Goal: Communication & Community: Answer question/provide support

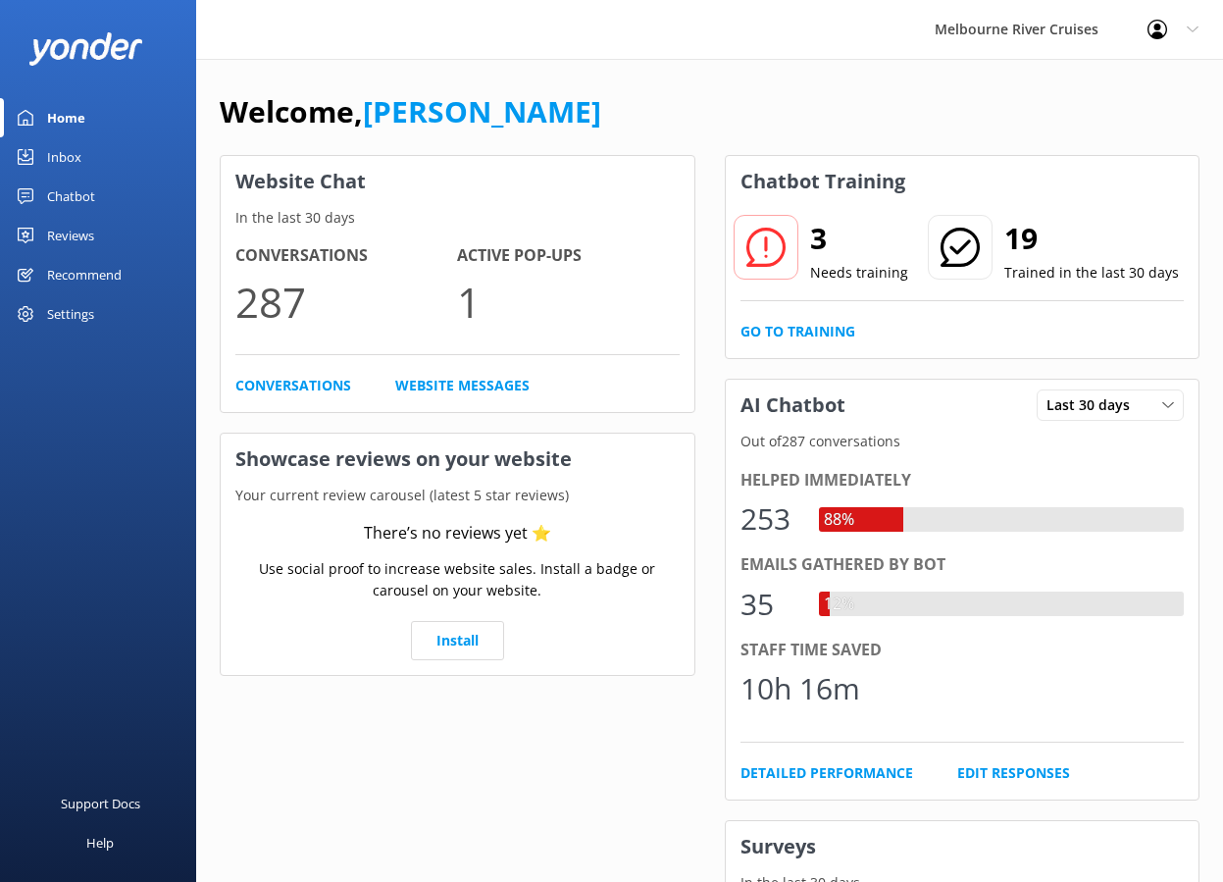
click at [122, 155] on link "Inbox" at bounding box center [98, 156] width 196 height 39
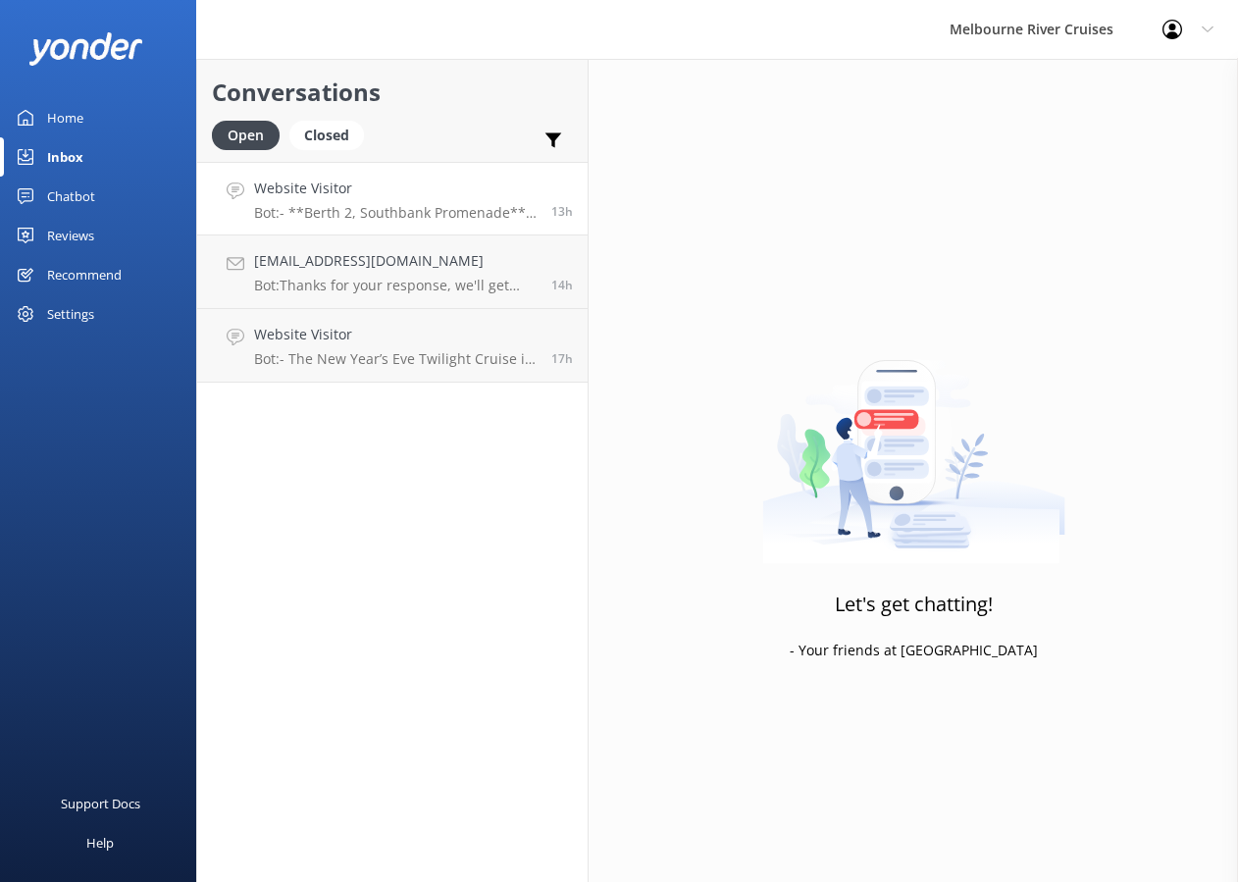
click at [276, 222] on link "Website Visitor Bot: - **Berth 2, Southbank Promenade**: Various cruises such a…" at bounding box center [392, 199] width 390 height 74
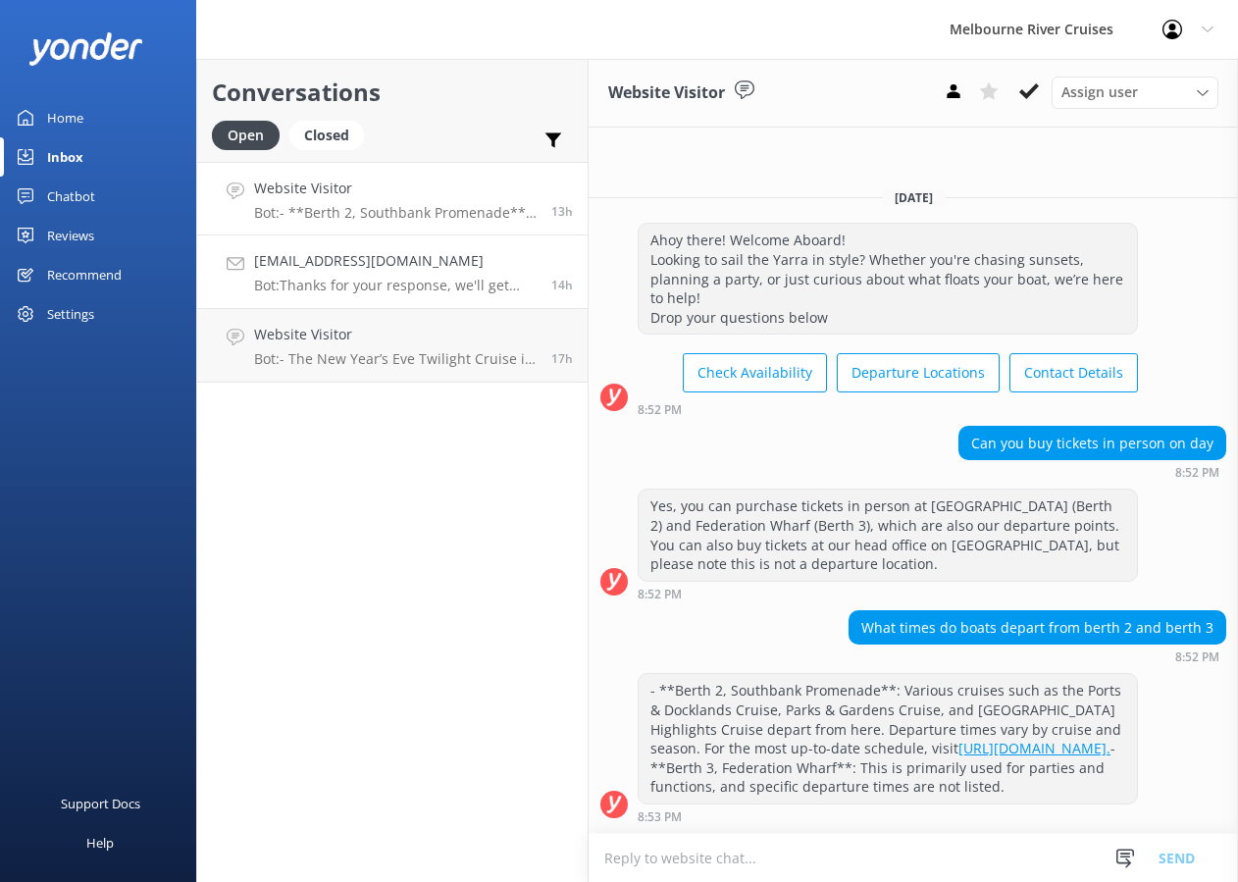
click at [311, 275] on div "[EMAIL_ADDRESS][DOMAIN_NAME] Bot: Thanks for your response, we'll get back to y…" at bounding box center [395, 271] width 282 height 43
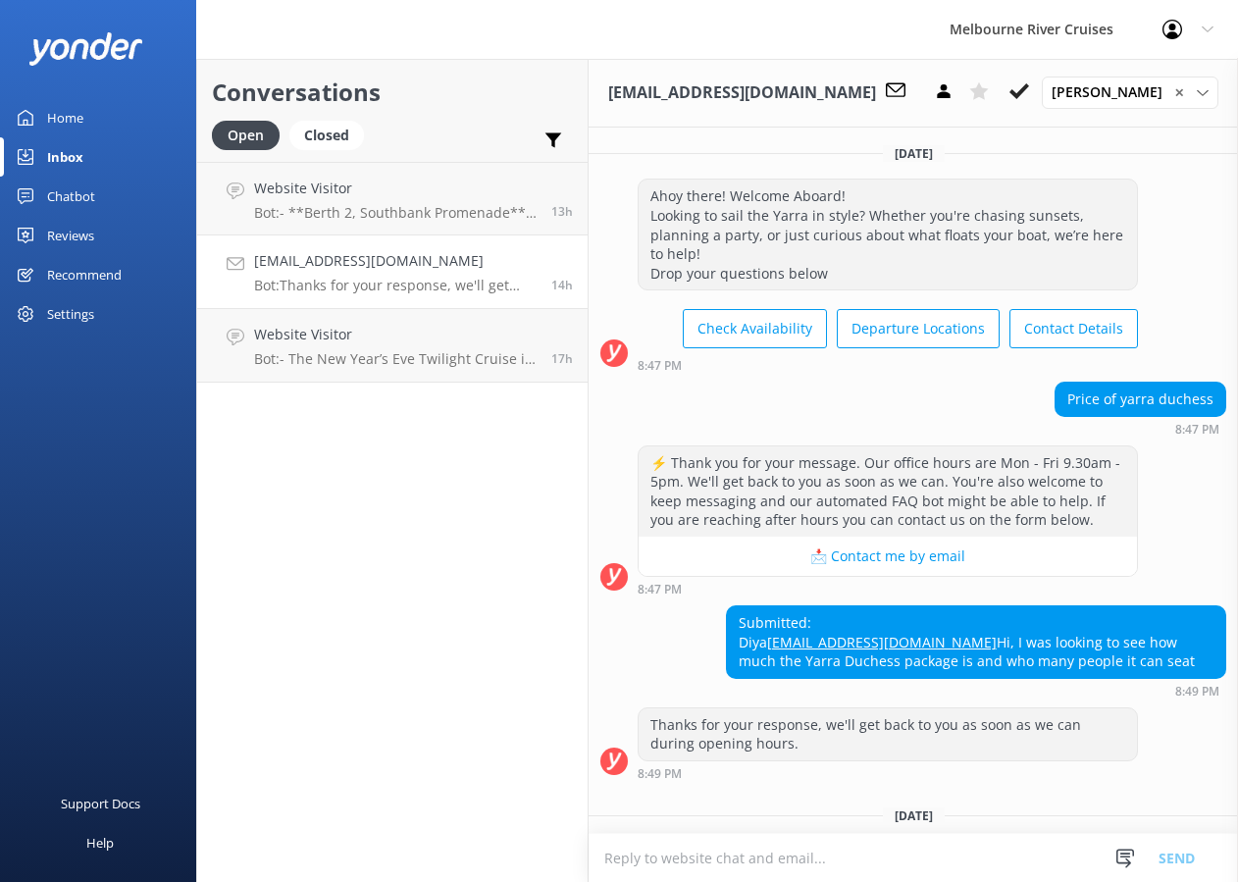
scroll to position [132, 0]
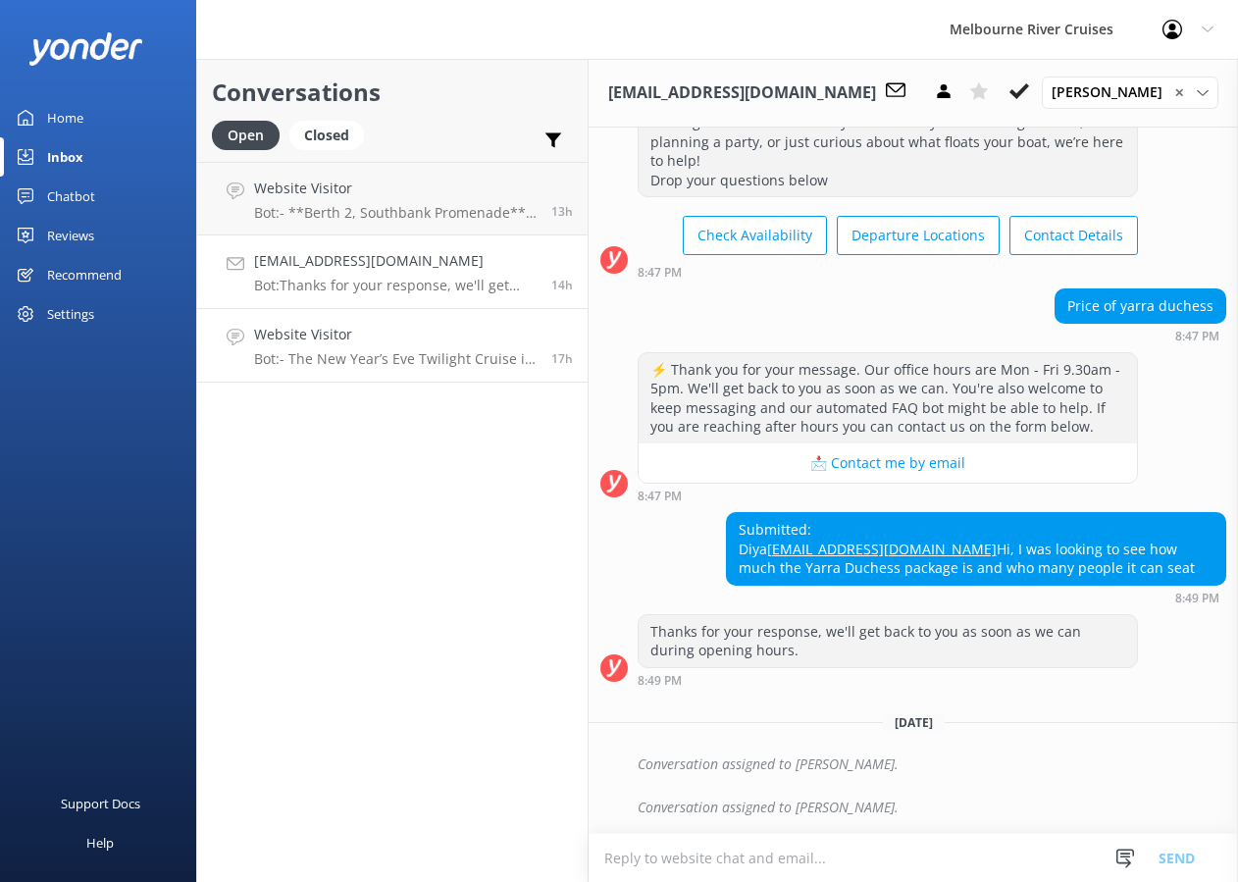
click at [417, 361] on p "Bot: - The New Year’s Eve Twilight Cruise is family-friendly, with prices for c…" at bounding box center [395, 359] width 282 height 18
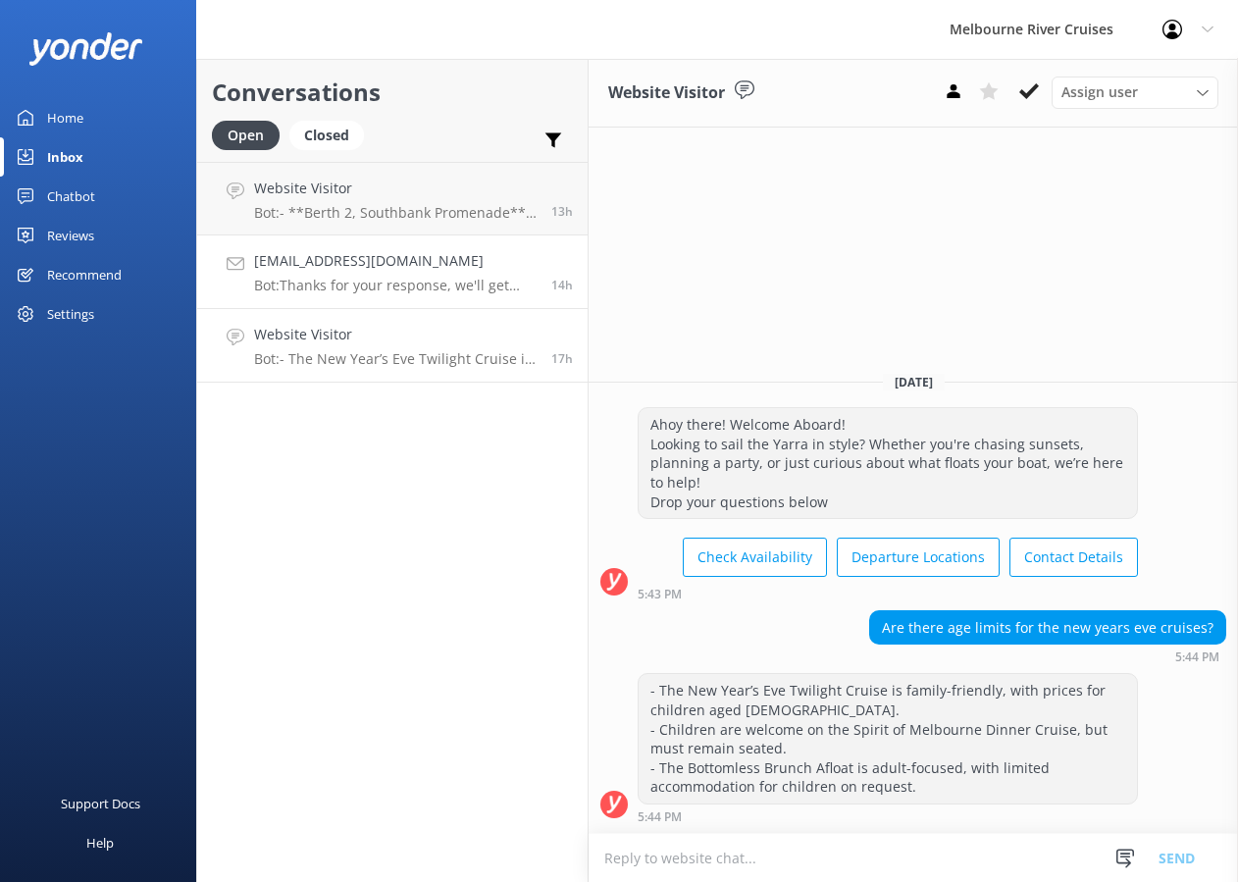
click at [450, 278] on p "Bot: Thanks for your response, we'll get back to you as soon as we can during o…" at bounding box center [395, 286] width 282 height 18
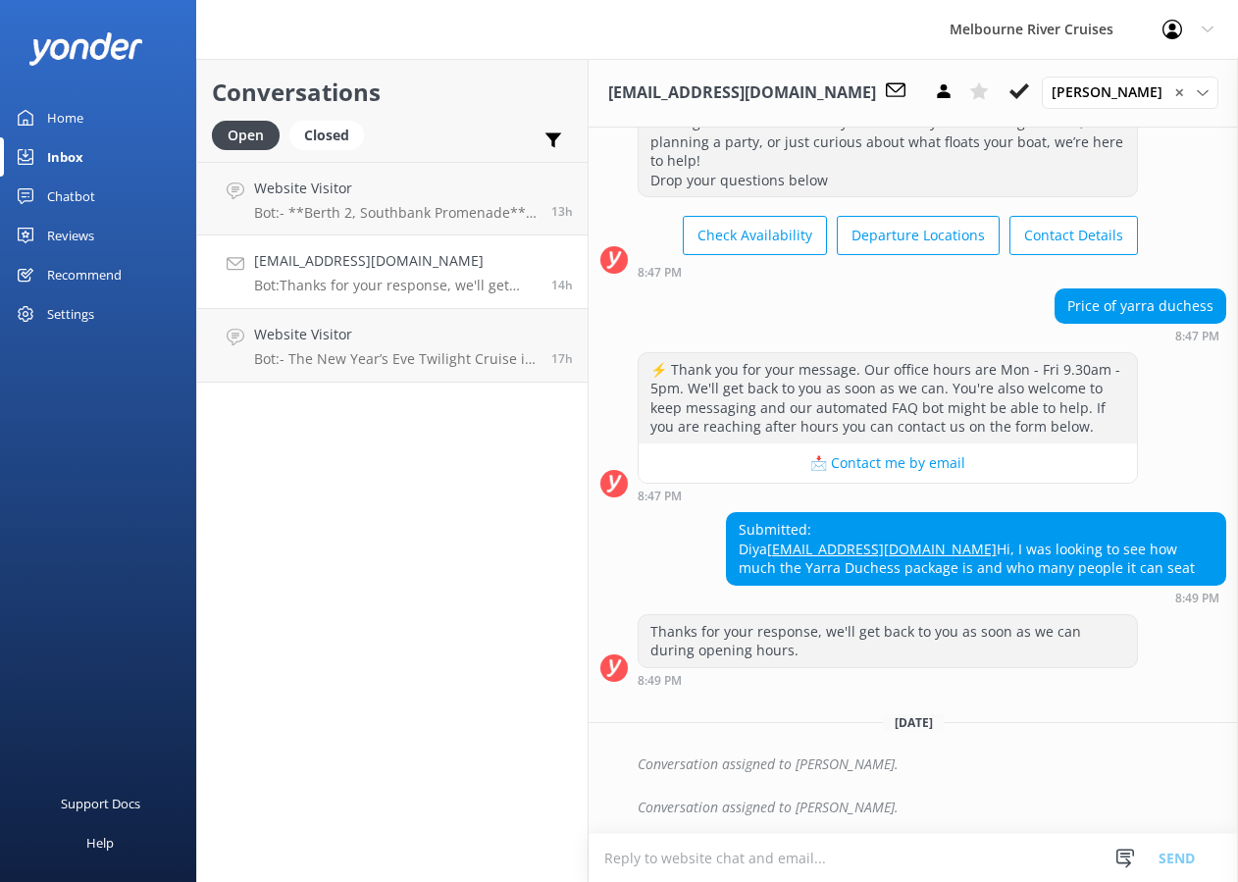
scroll to position [132, 0]
click at [438, 191] on h4 "Website Visitor" at bounding box center [395, 189] width 282 height 22
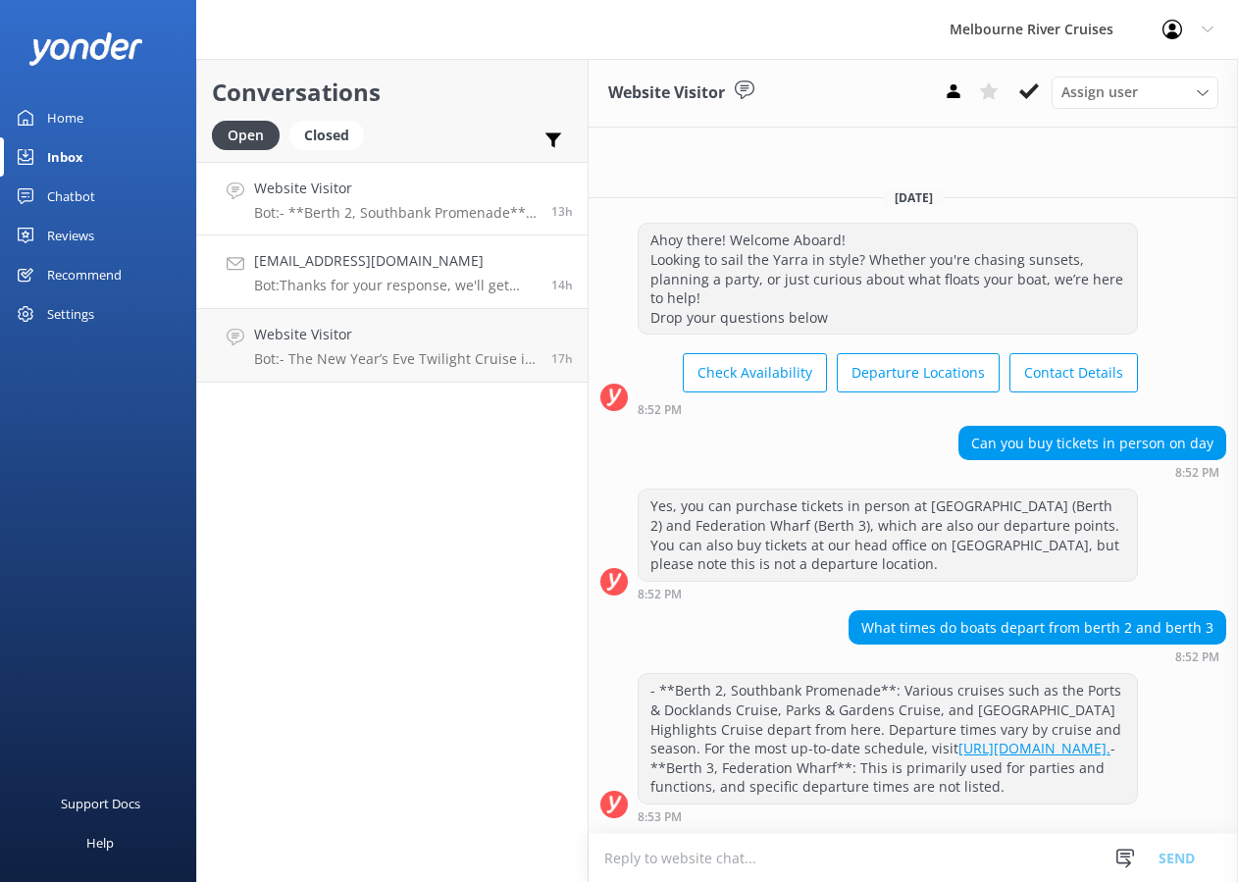
click at [434, 272] on h4 "[EMAIL_ADDRESS][DOMAIN_NAME]" at bounding box center [395, 261] width 282 height 22
